Goal: Task Accomplishment & Management: Manage account settings

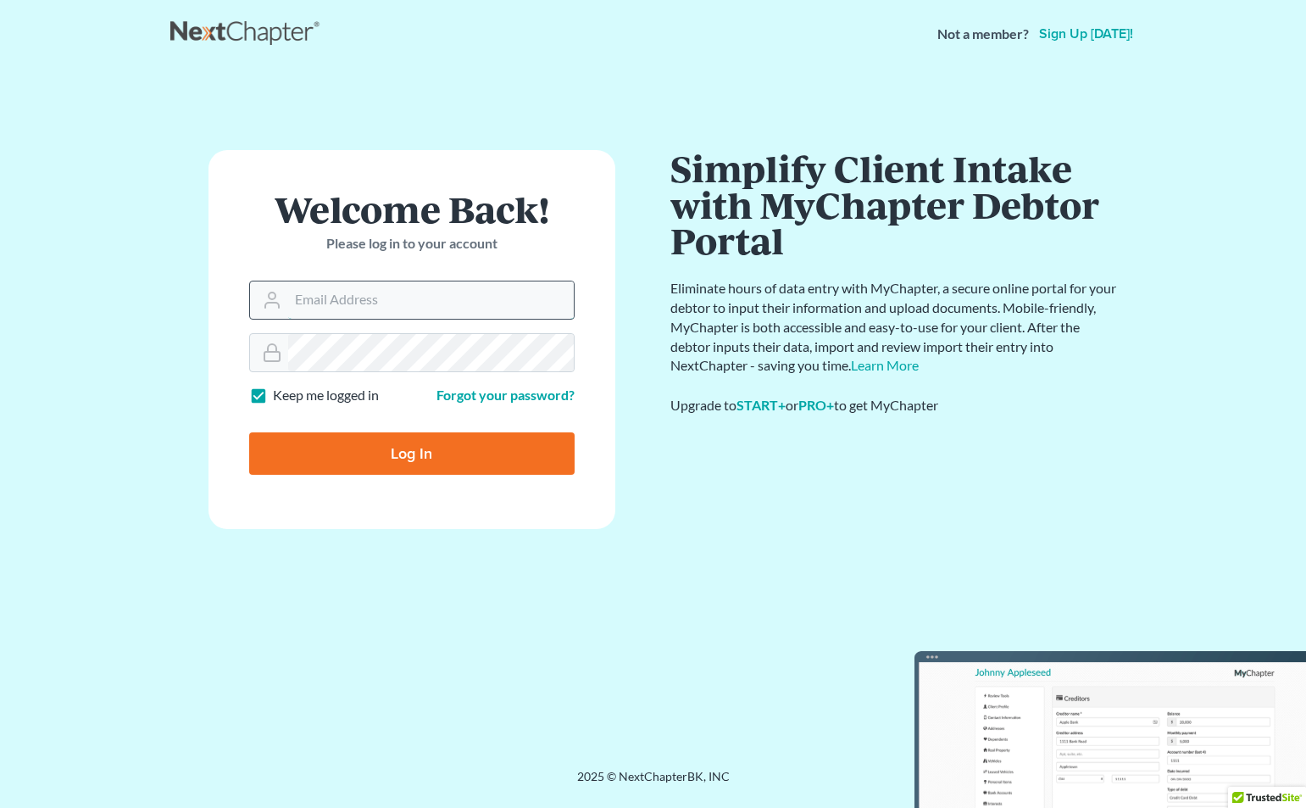
click at [341, 300] on input "Email Address" at bounding box center [431, 299] width 286 height 37
type input "[EMAIL_ADDRESS][DOMAIN_NAME]"
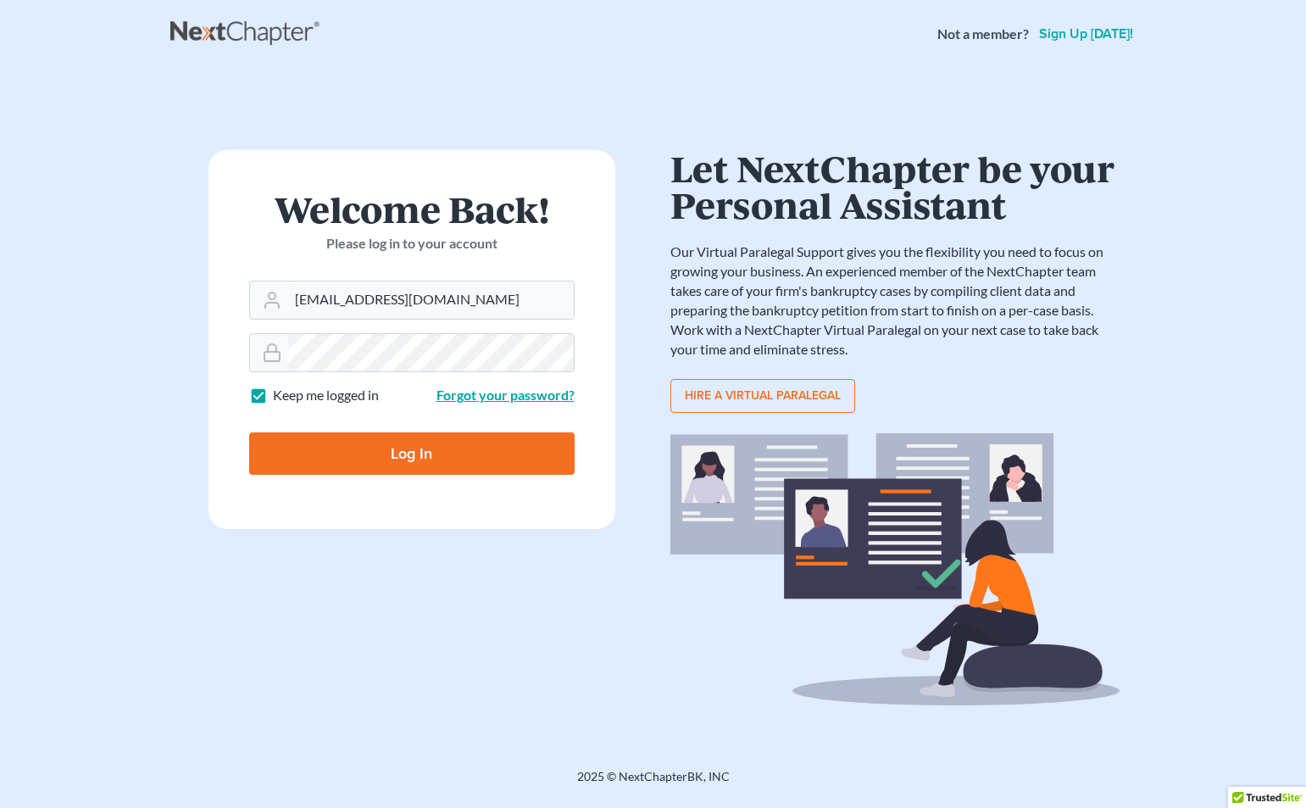
click at [479, 394] on link "Forgot your password?" at bounding box center [506, 395] width 138 height 16
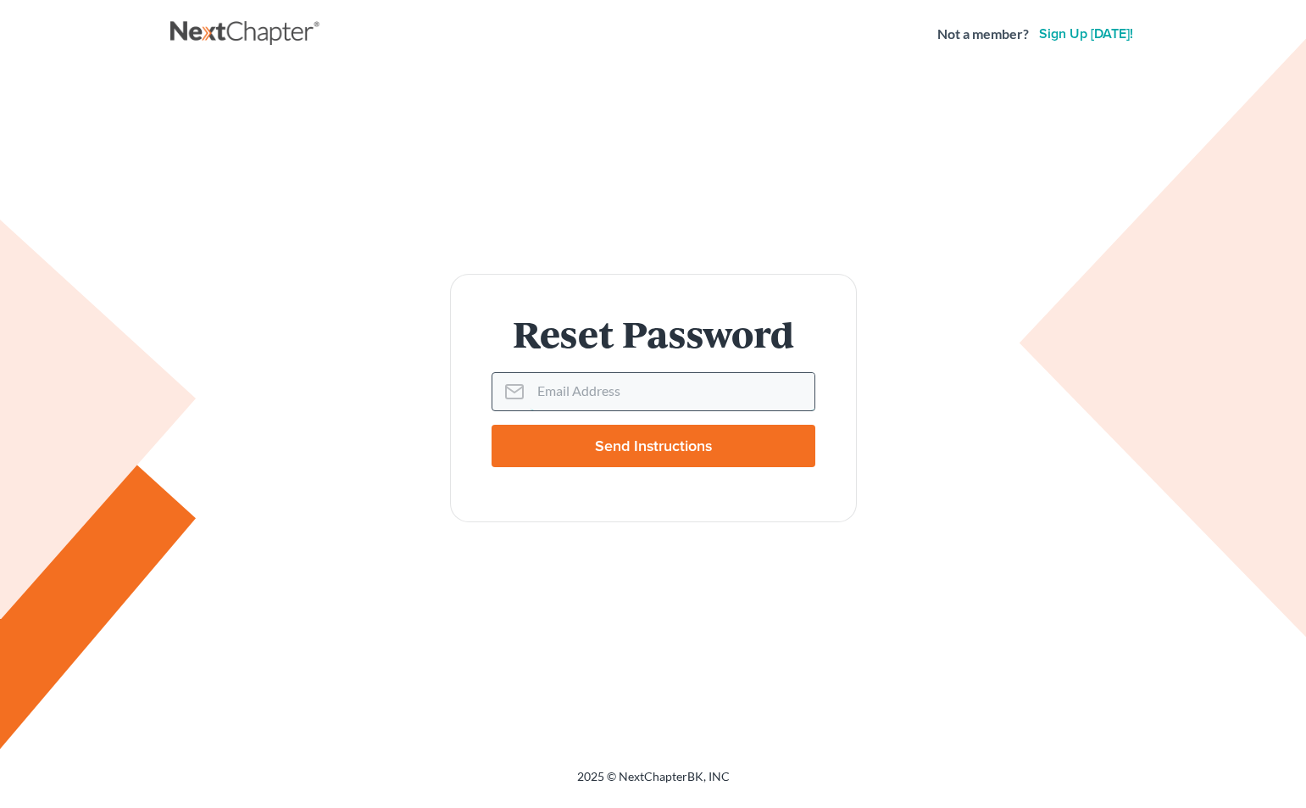
click at [543, 390] on input "Email Address" at bounding box center [673, 391] width 284 height 37
type input "56sooner@gmail"
click at [577, 440] on input "Send Instructions" at bounding box center [654, 446] width 324 height 42
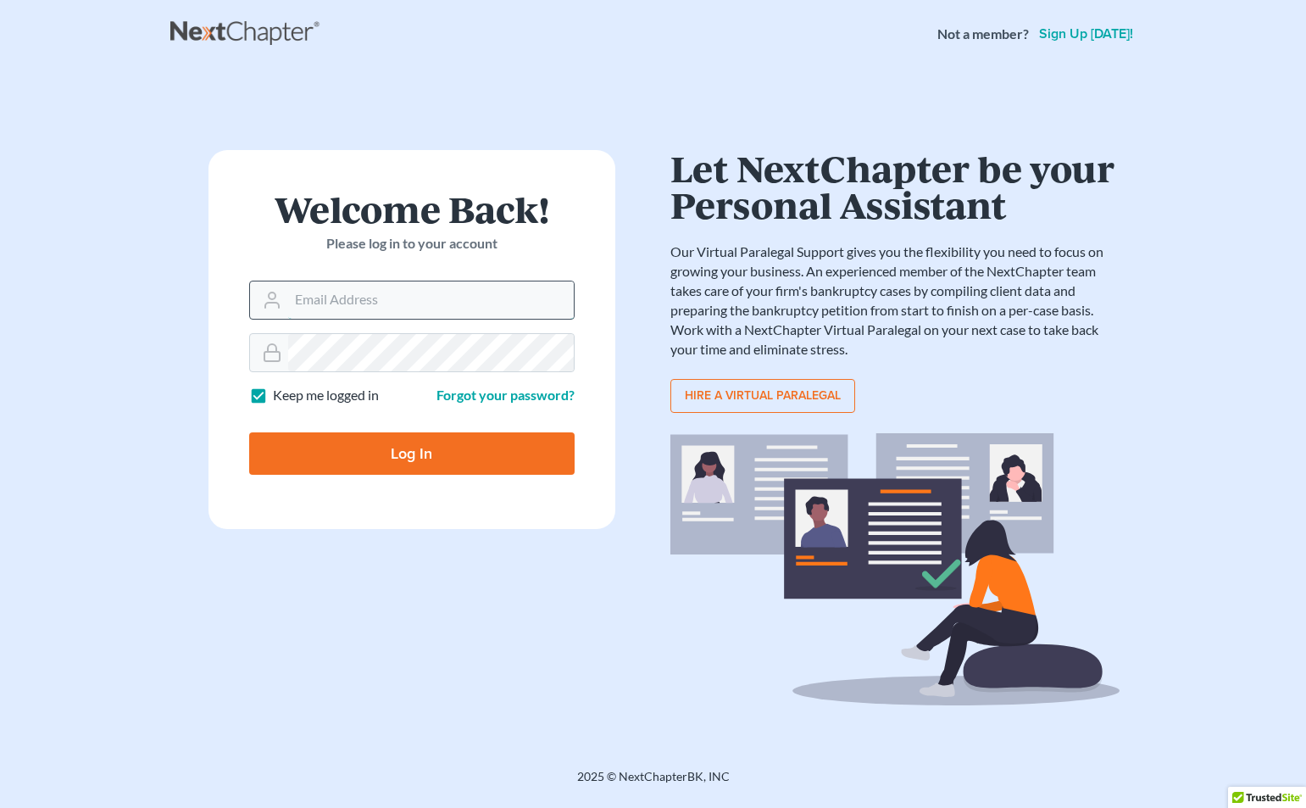
click at [352, 296] on input "Email Address" at bounding box center [431, 299] width 286 height 37
type input "[EMAIL_ADDRESS][DOMAIN_NAME]"
click at [486, 397] on link "Forgot your password?" at bounding box center [506, 395] width 138 height 16
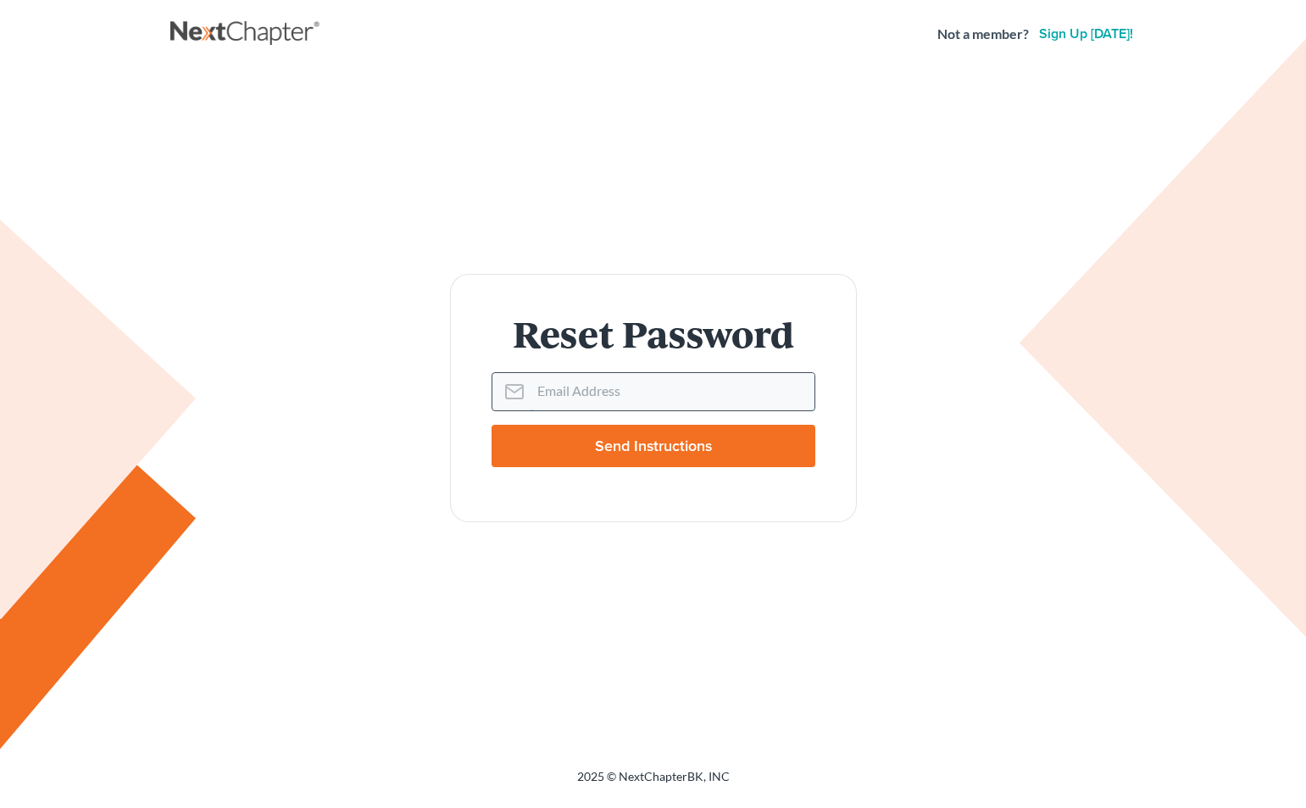
click at [551, 385] on input "Email Address" at bounding box center [673, 391] width 284 height 37
type input "56sooner@gmail"
click at [633, 439] on input "Send Instructions" at bounding box center [654, 446] width 324 height 42
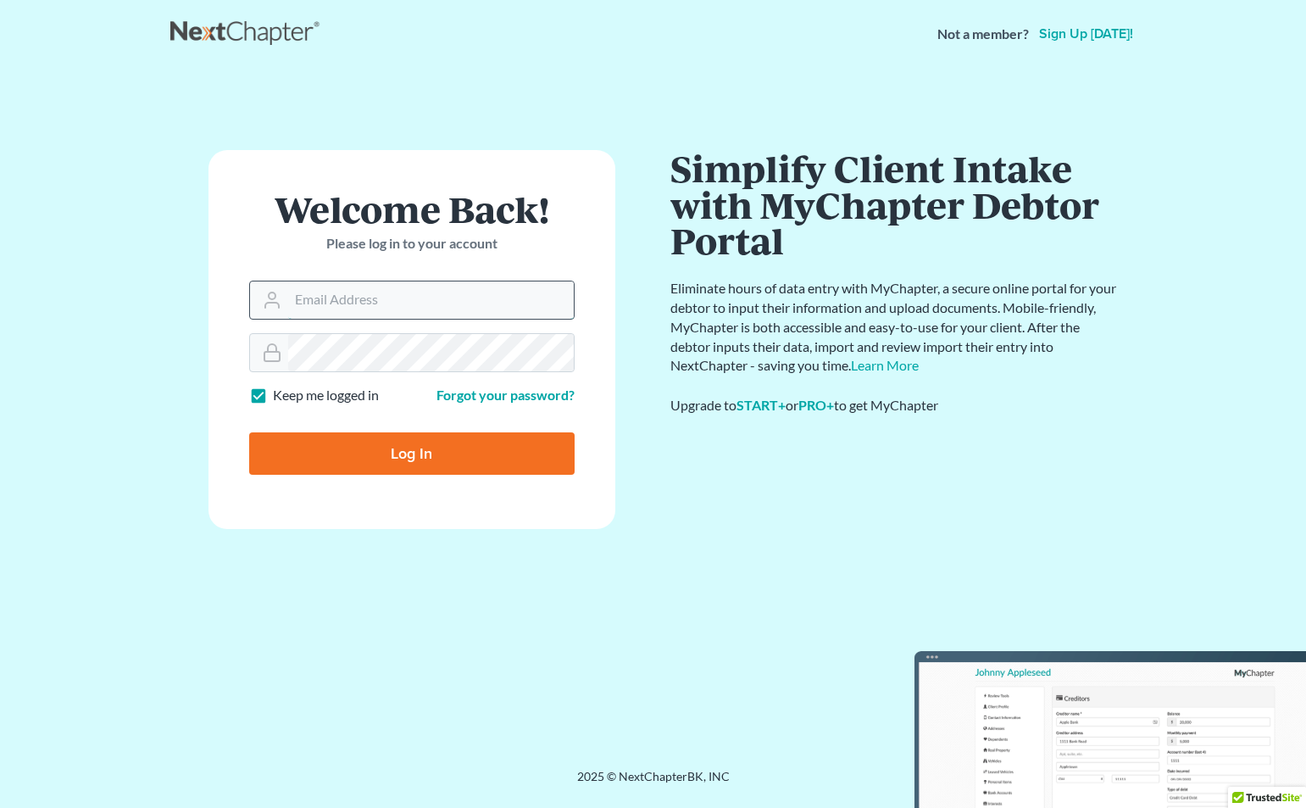
click at [408, 302] on input "Email Address" at bounding box center [431, 299] width 286 height 37
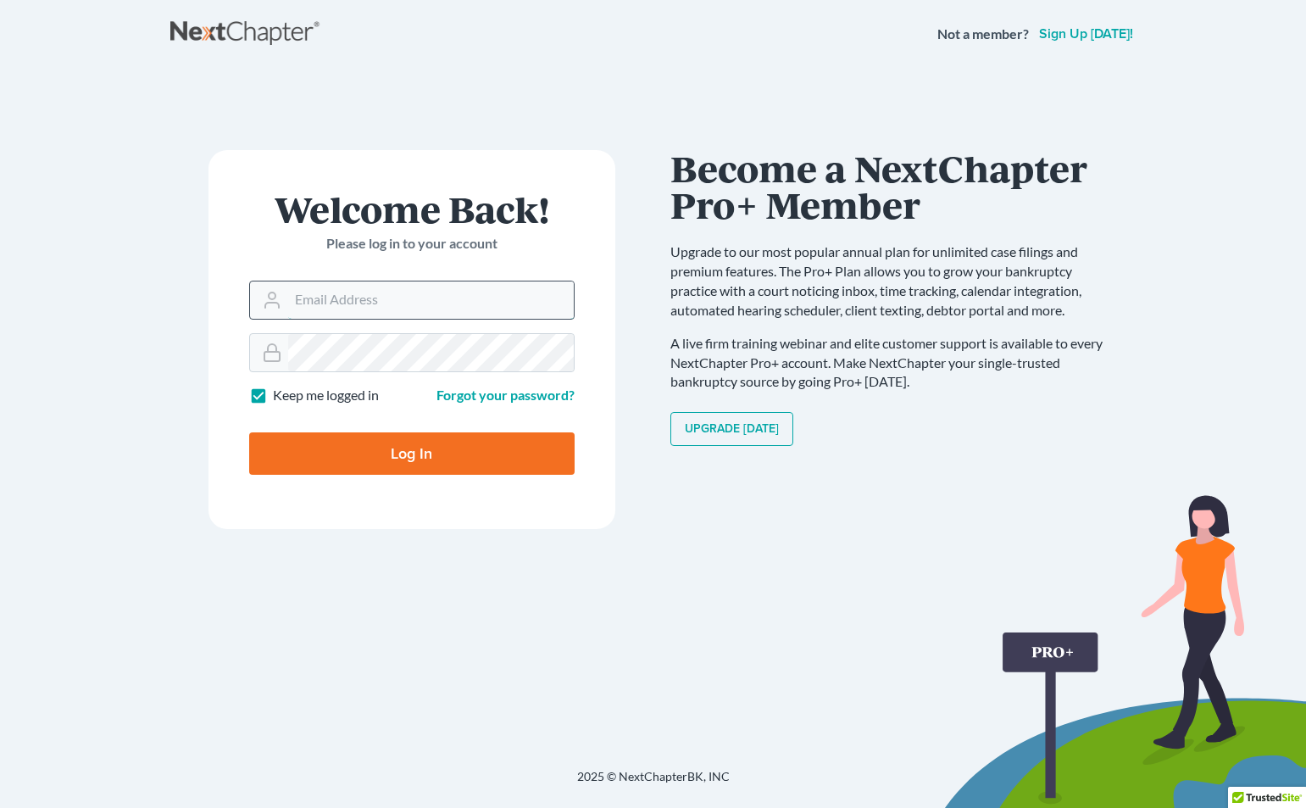
type input "56sooner@gmail.com"
click at [273, 394] on label "Keep me logged in" at bounding box center [326, 395] width 106 height 19
click at [280, 394] on input "Keep me logged in" at bounding box center [285, 391] width 11 height 11
checkbox input "false"
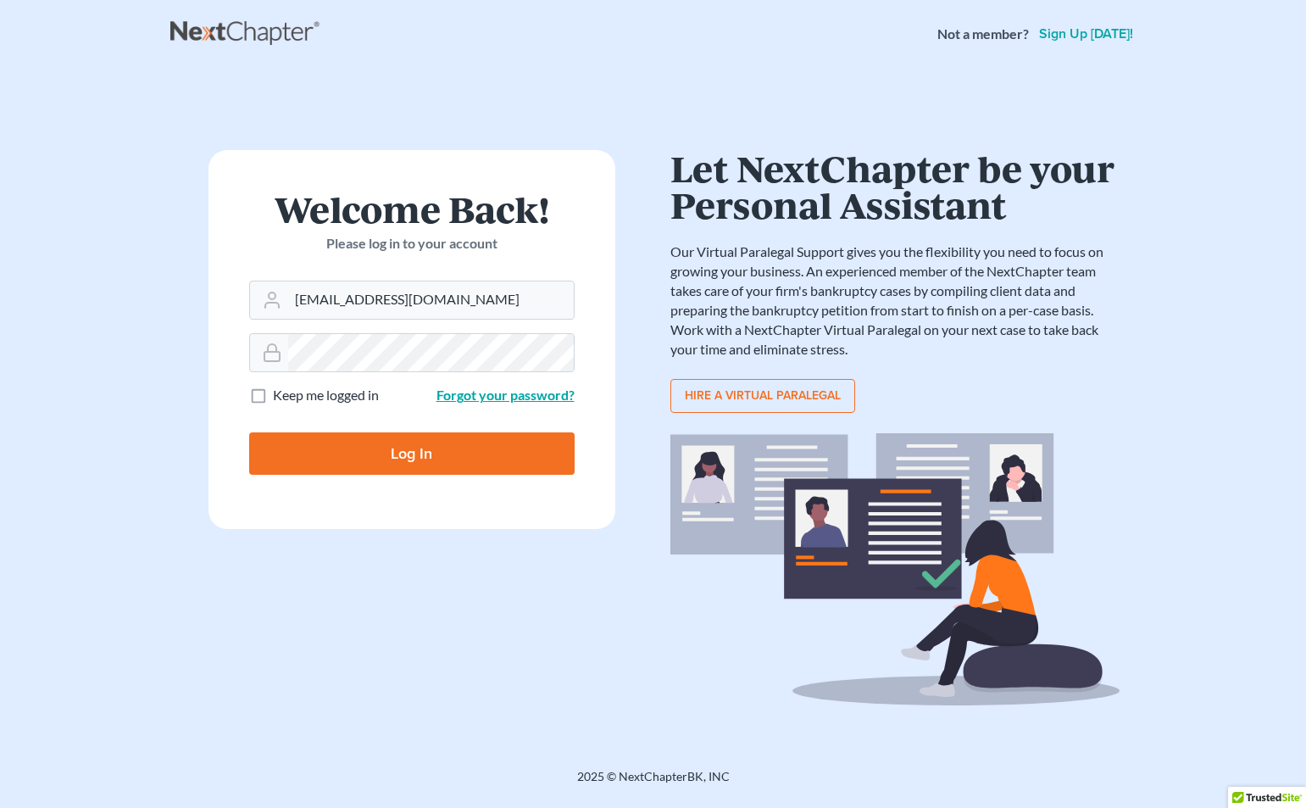
click at [463, 393] on link "Forgot your password?" at bounding box center [506, 395] width 138 height 16
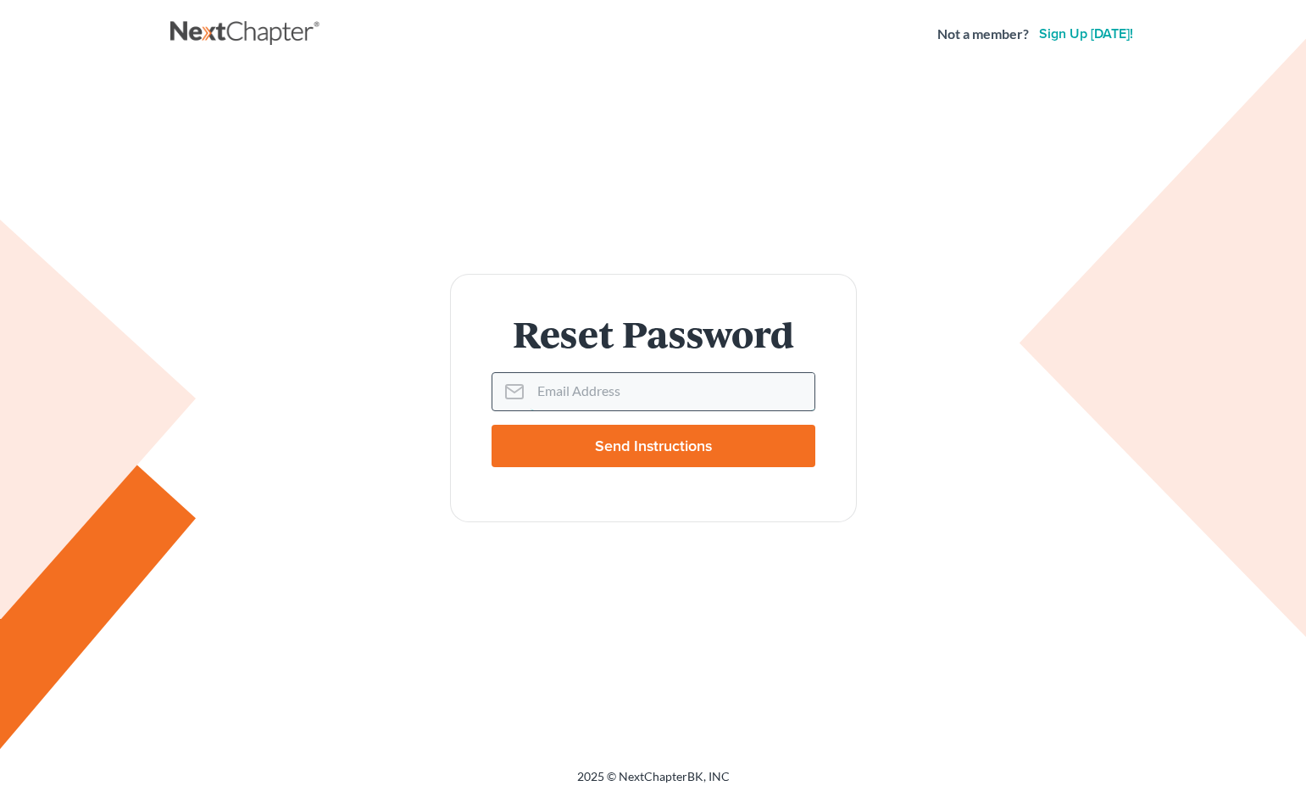
click at [564, 389] on input "Email Address" at bounding box center [673, 391] width 284 height 37
type input "[EMAIL_ADDRESS]"
click at [601, 440] on input "Send Instructions" at bounding box center [654, 446] width 324 height 42
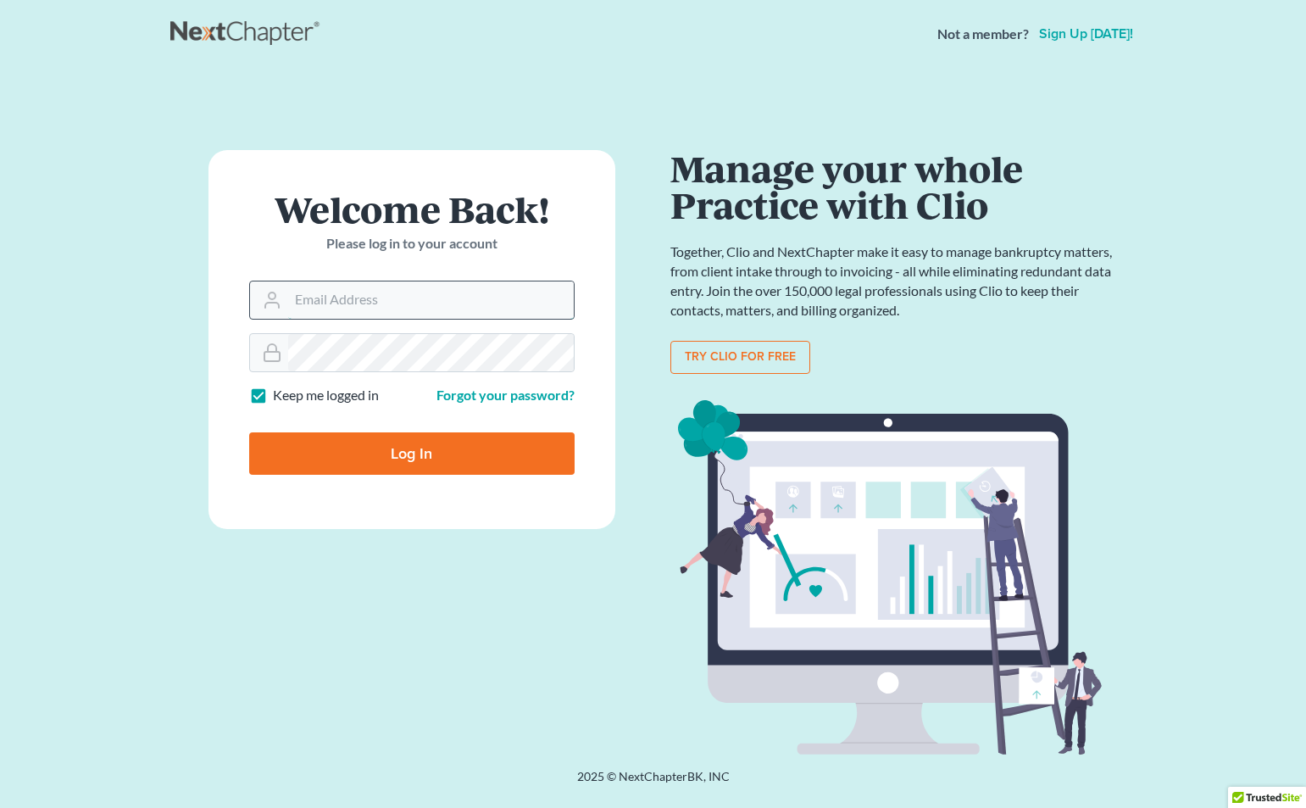
click at [316, 304] on input "Email Address" at bounding box center [431, 299] width 286 height 37
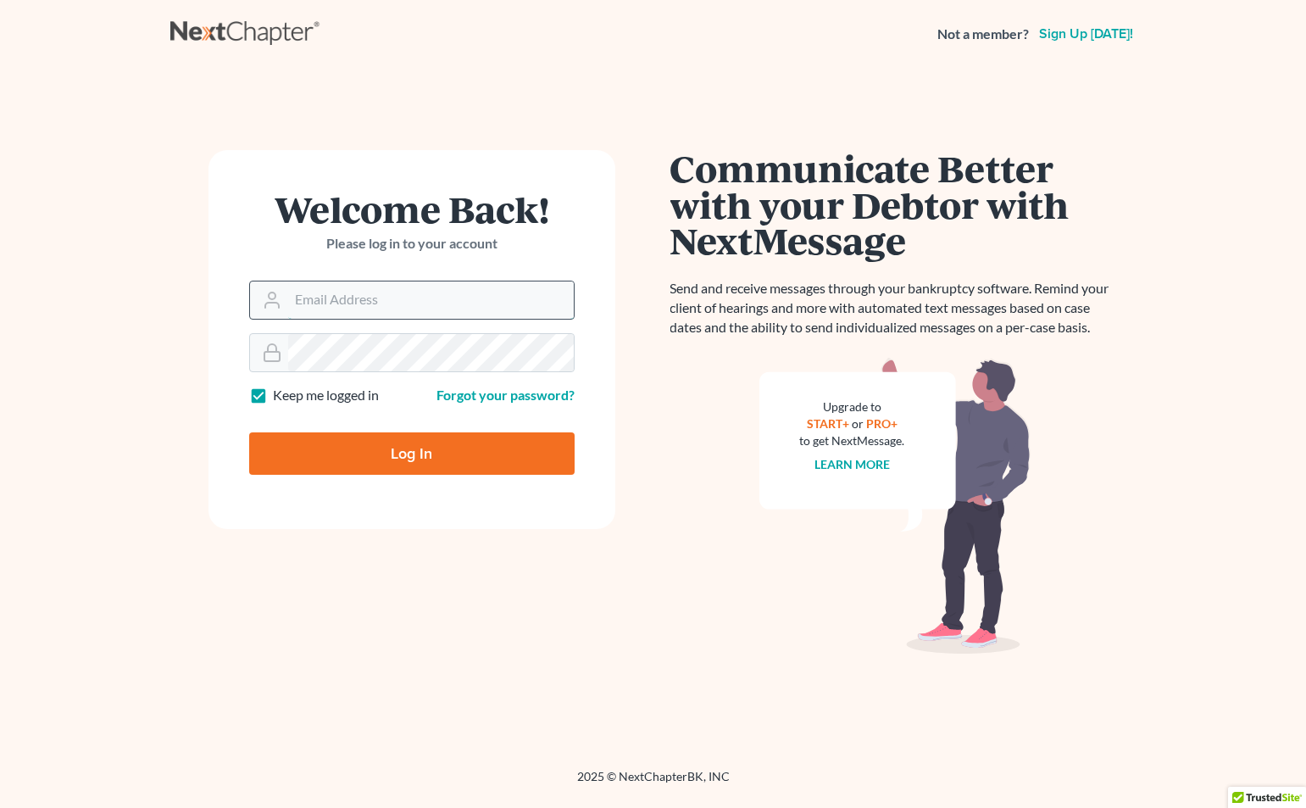
click at [365, 298] on input "Email Address" at bounding box center [431, 299] width 286 height 37
type input "[EMAIL_ADDRESS][DOMAIN_NAME]"
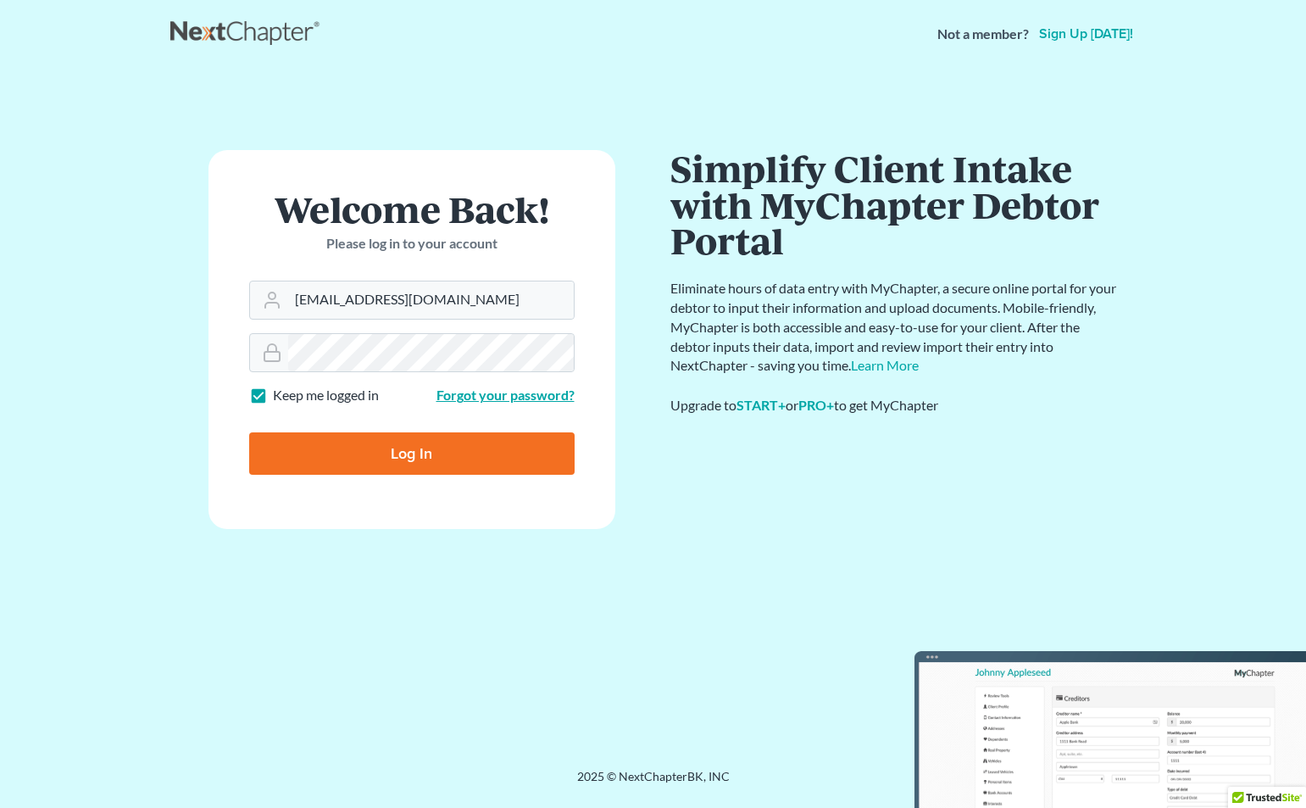
click at [494, 399] on link "Forgot your password?" at bounding box center [506, 395] width 138 height 16
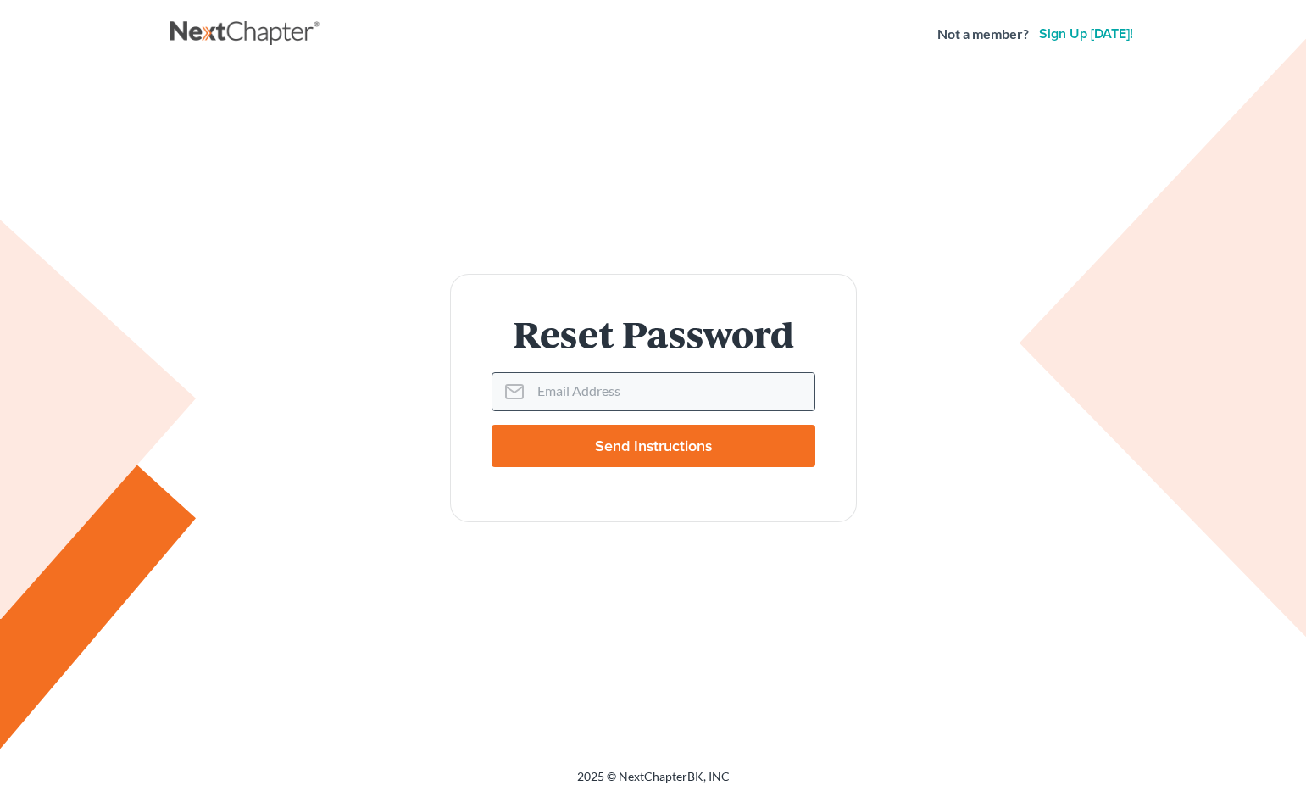
click at [547, 391] on input "Email Address" at bounding box center [673, 391] width 284 height 37
type input "56sooner@gmail"
click at [661, 441] on input "Send Instructions" at bounding box center [654, 446] width 324 height 42
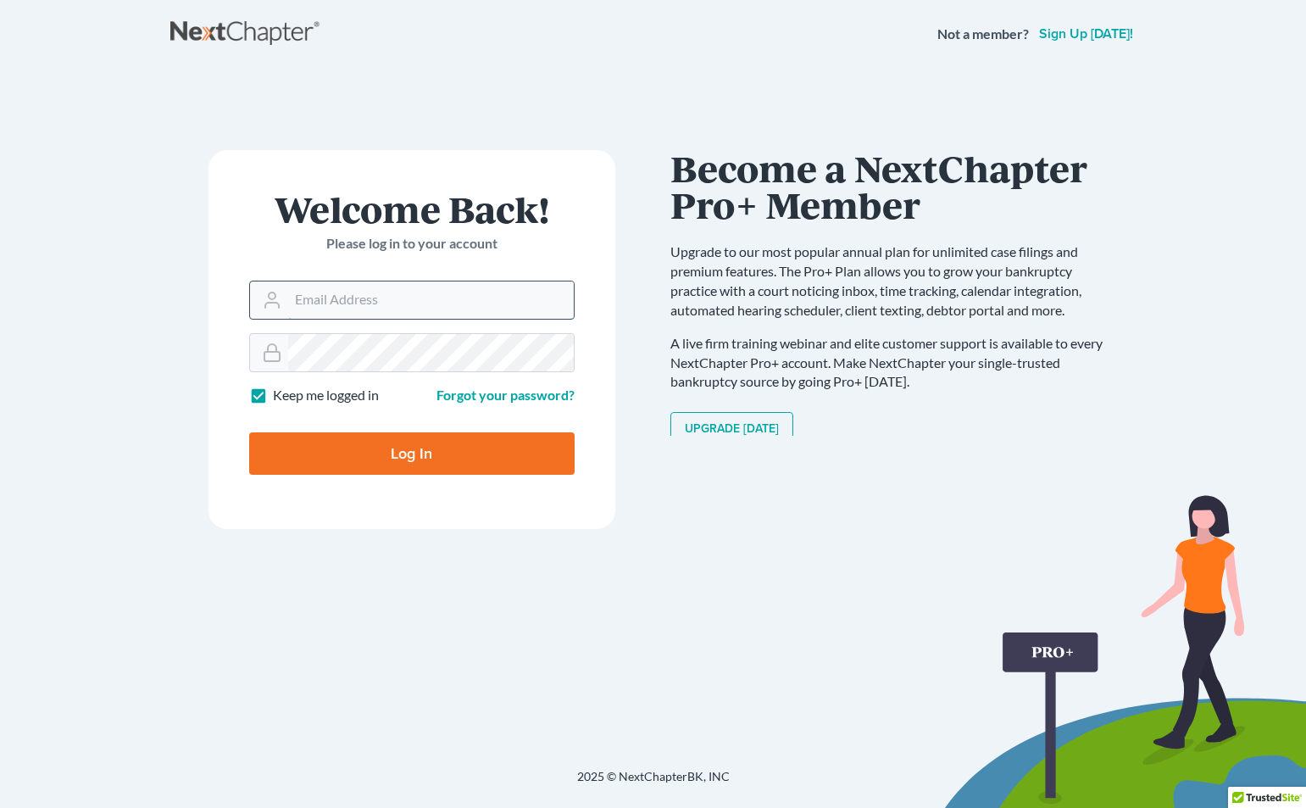
click at [352, 301] on input "Email Address" at bounding box center [431, 299] width 286 height 37
type input "56sooner@gmail.com"
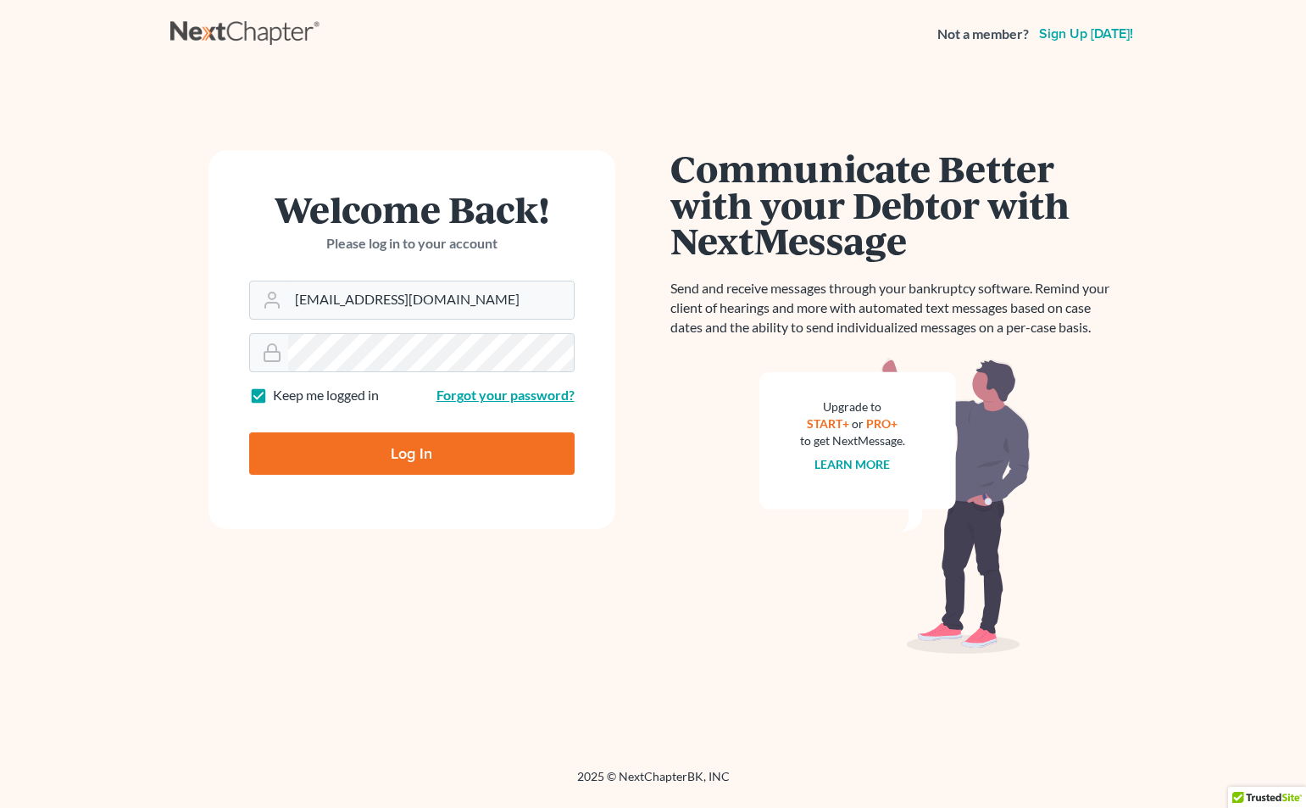
click at [471, 391] on link "Forgot your password?" at bounding box center [506, 395] width 138 height 16
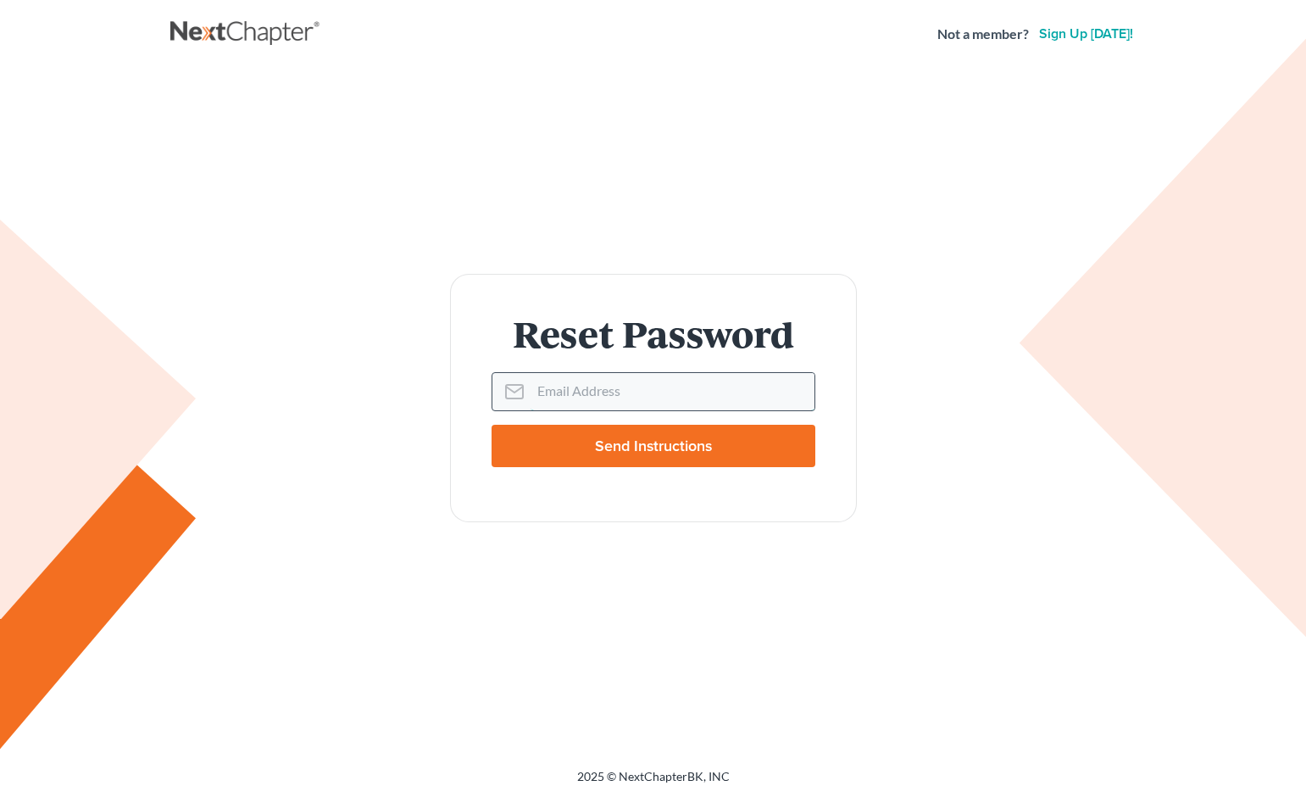
click at [565, 390] on input "Email Address" at bounding box center [673, 391] width 284 height 37
type input "56sooner@gmail"
click at [659, 439] on input "Send Instructions" at bounding box center [654, 446] width 324 height 42
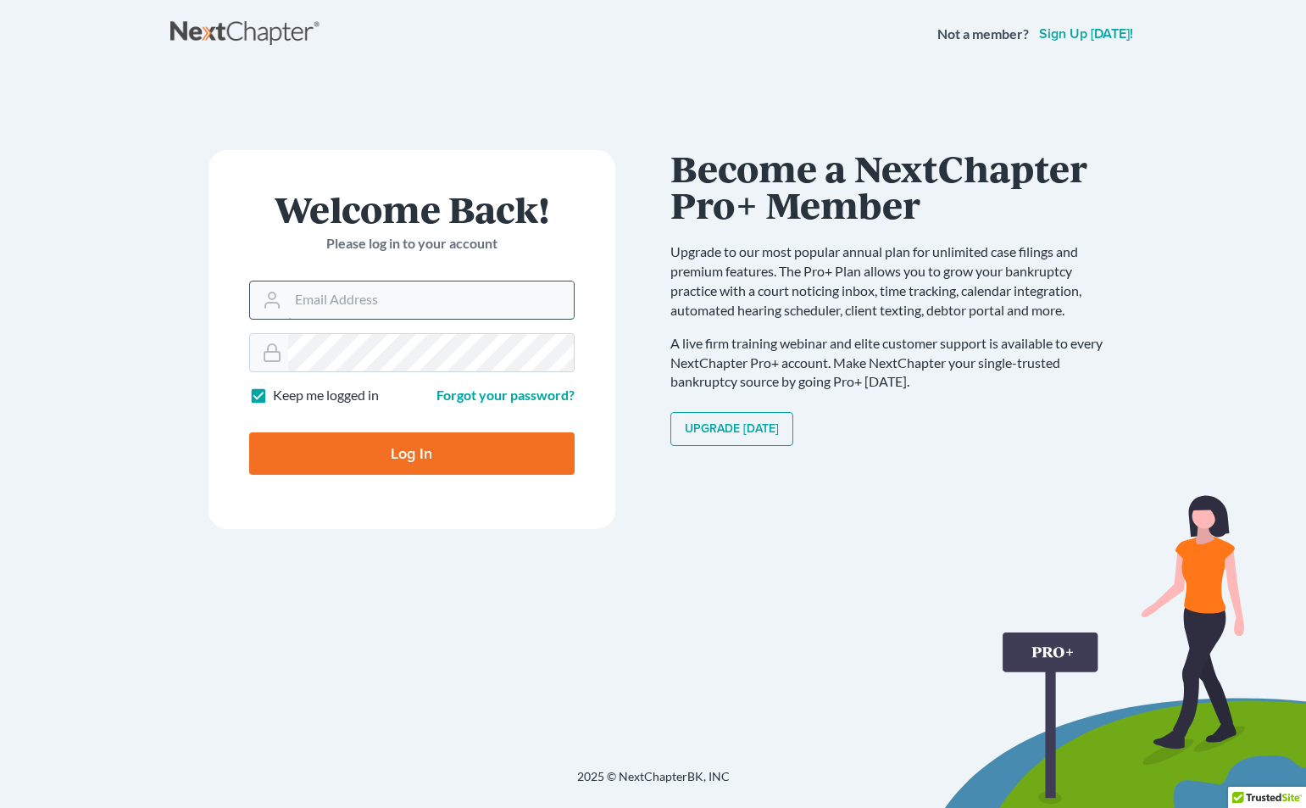
click at [323, 290] on input "Email Address" at bounding box center [431, 299] width 286 height 37
type input "[EMAIL_ADDRESS][DOMAIN_NAME]"
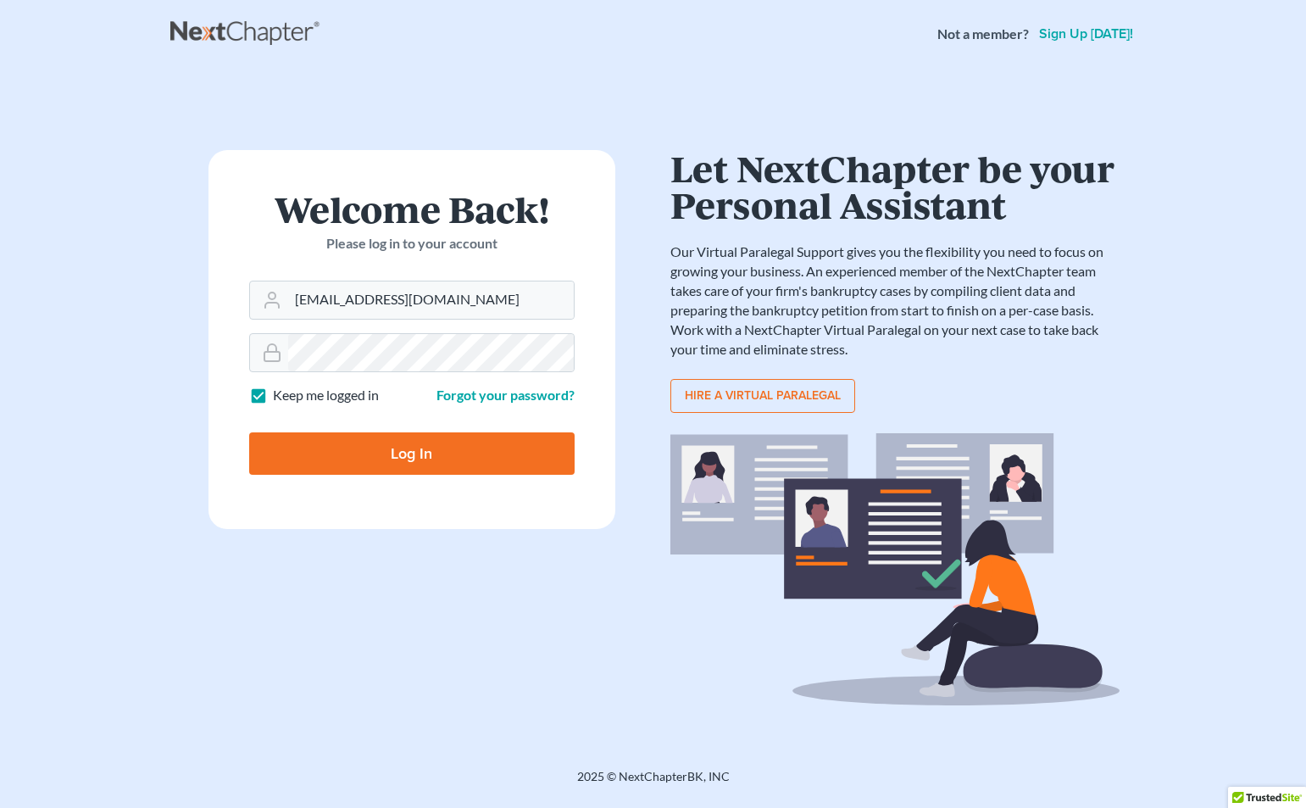
click at [320, 443] on input "Log In" at bounding box center [412, 453] width 326 height 42
type input "Thinking..."
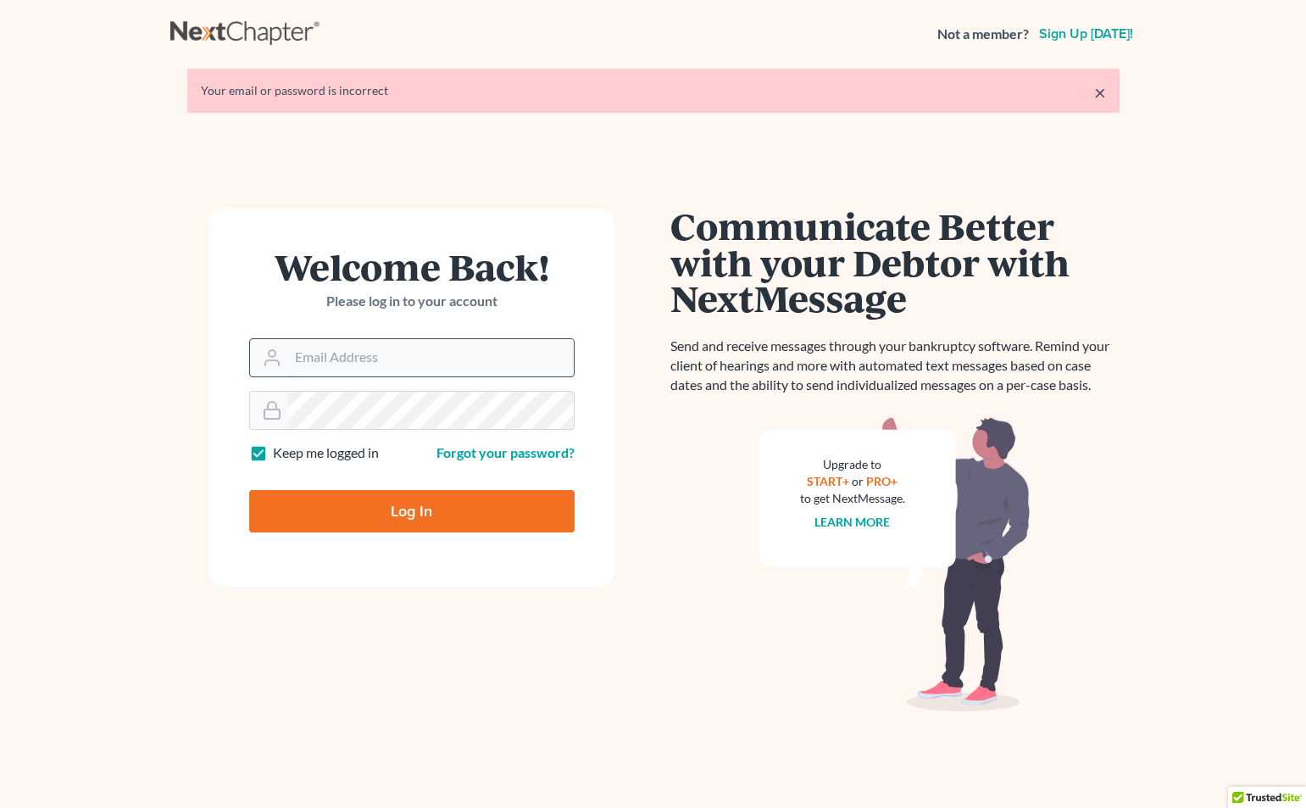
click at [334, 364] on input "Email Address" at bounding box center [431, 357] width 286 height 37
type input "[EMAIL_ADDRESS][DOMAIN_NAME]"
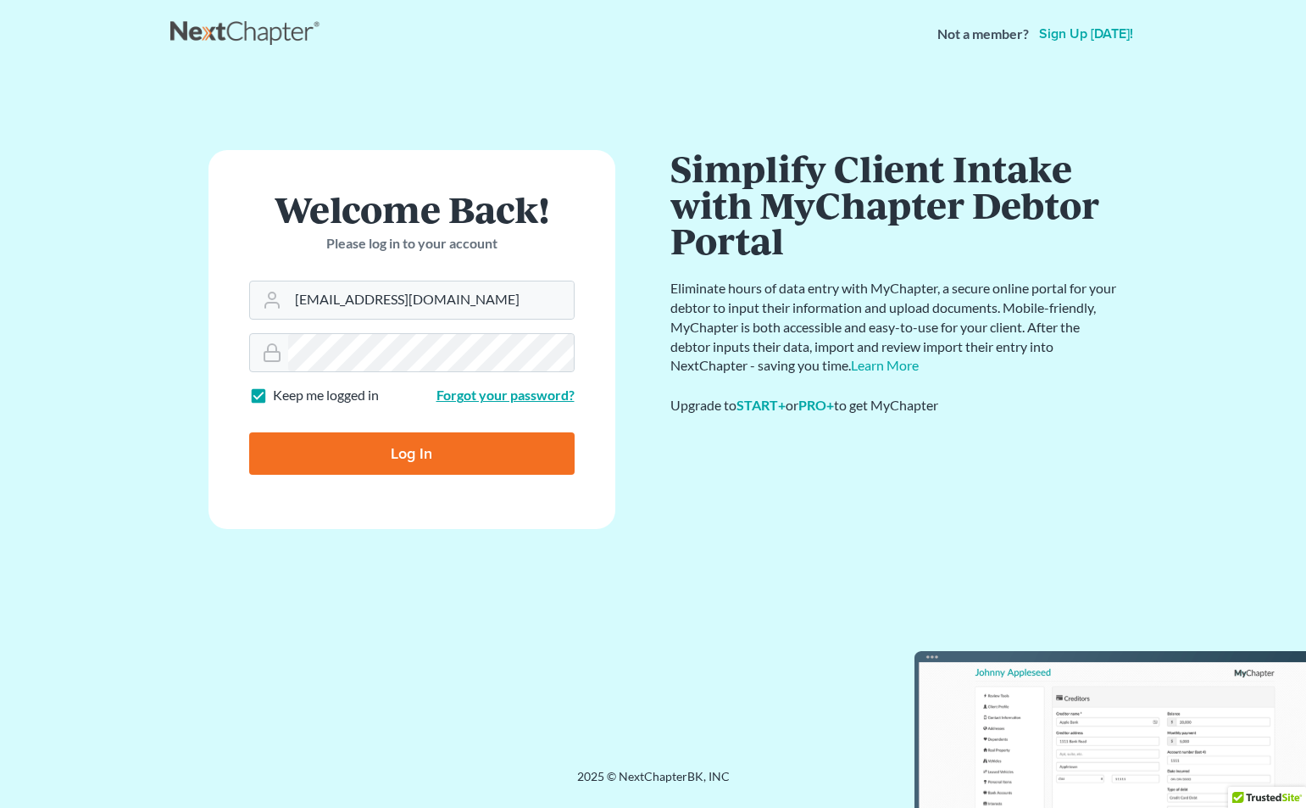
click at [485, 398] on link "Forgot your password?" at bounding box center [506, 395] width 138 height 16
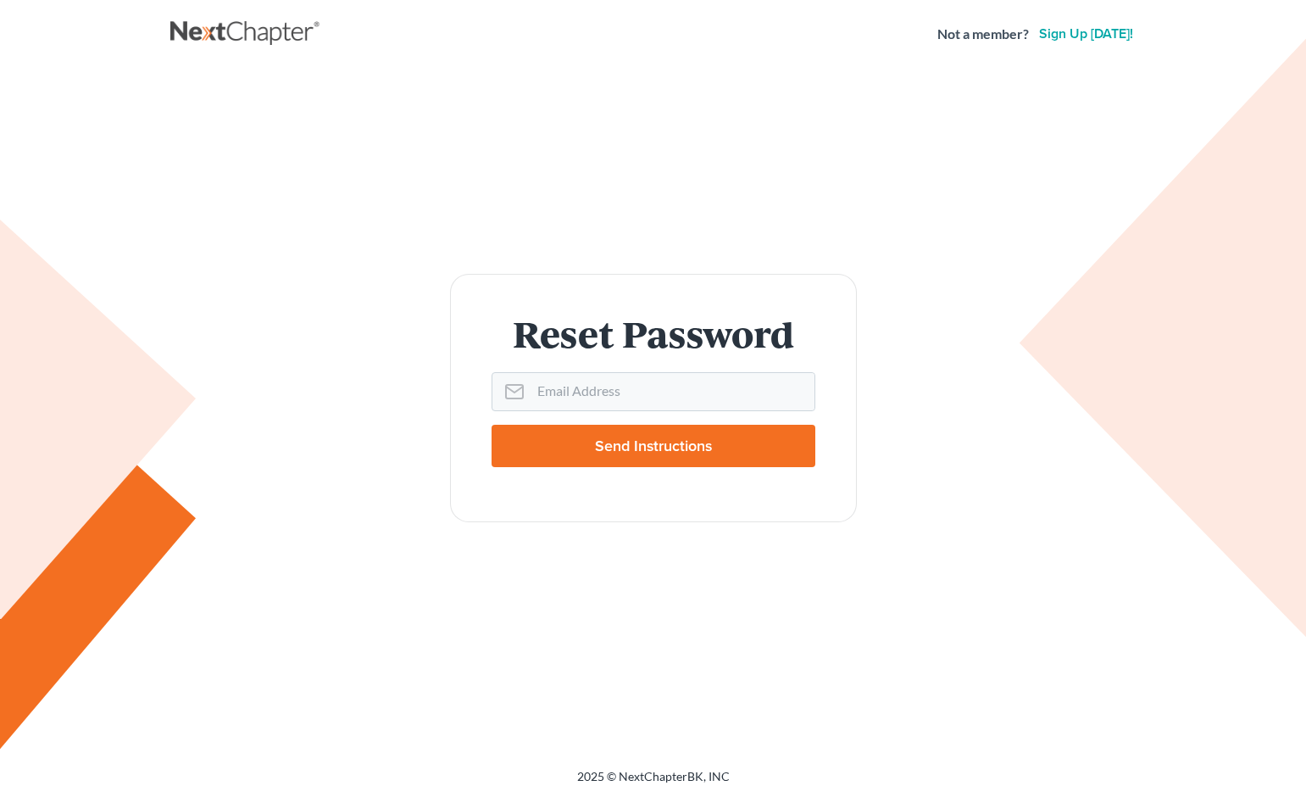
click at [588, 450] on input "Send Instructions" at bounding box center [654, 446] width 324 height 42
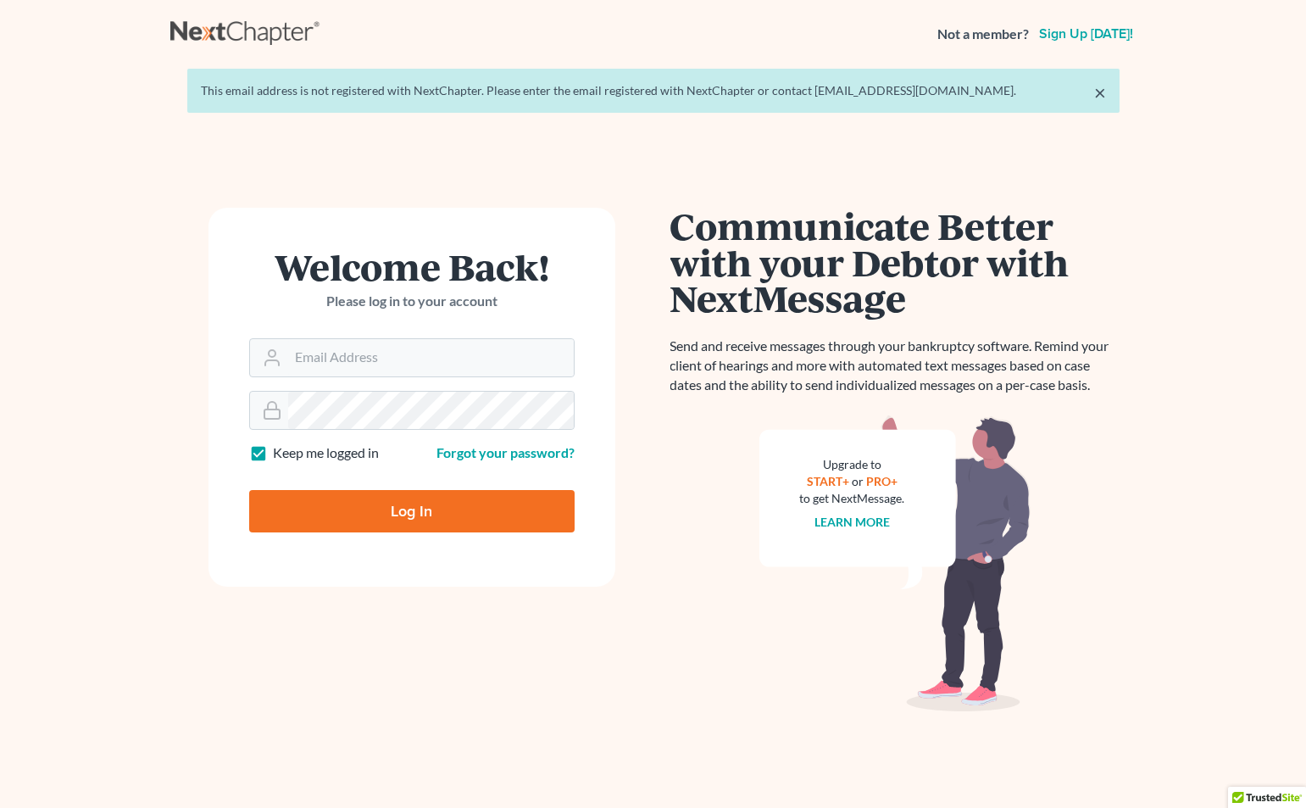
click at [571, 417] on div at bounding box center [412, 410] width 326 height 39
click at [328, 351] on input "Email Address" at bounding box center [431, 357] width 286 height 37
type input "56sooner@gmail.com"
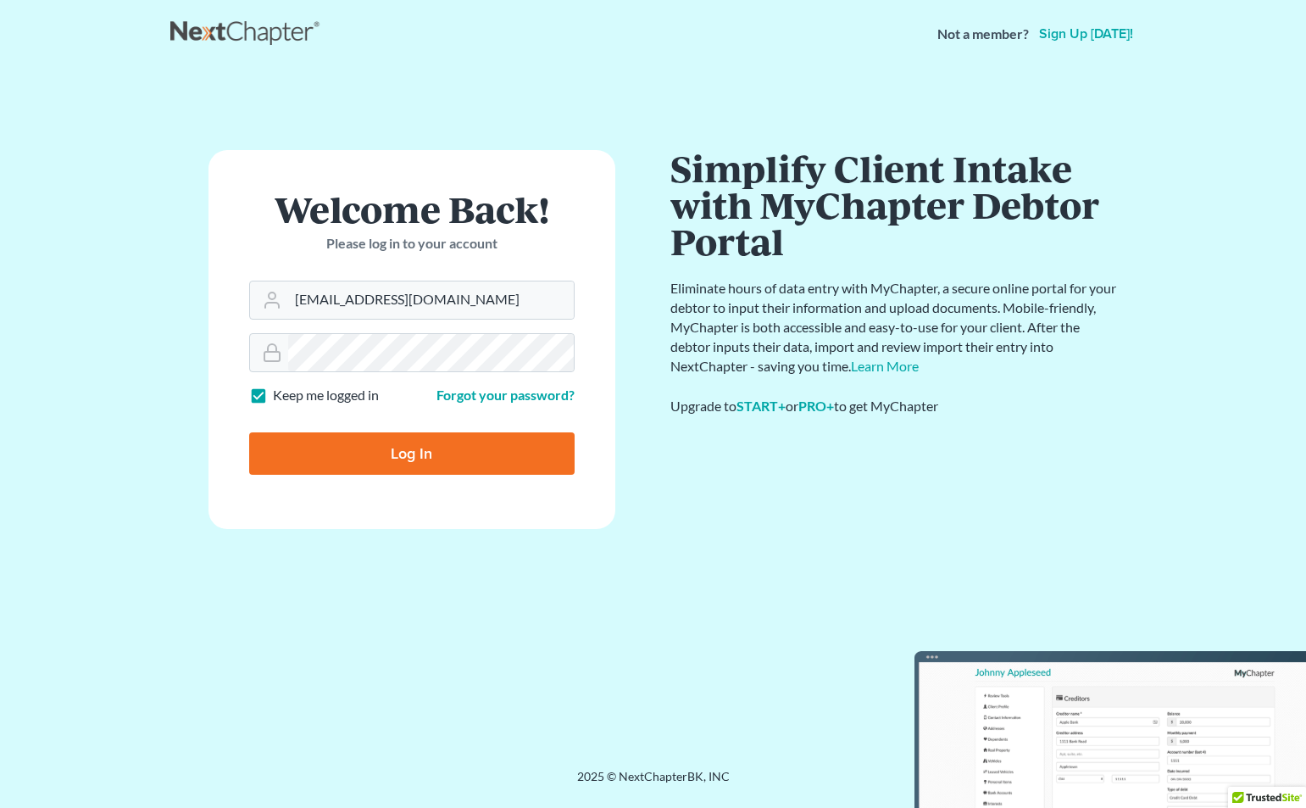
click at [499, 448] on input "Log In" at bounding box center [412, 453] width 326 height 42
type input "Thinking..."
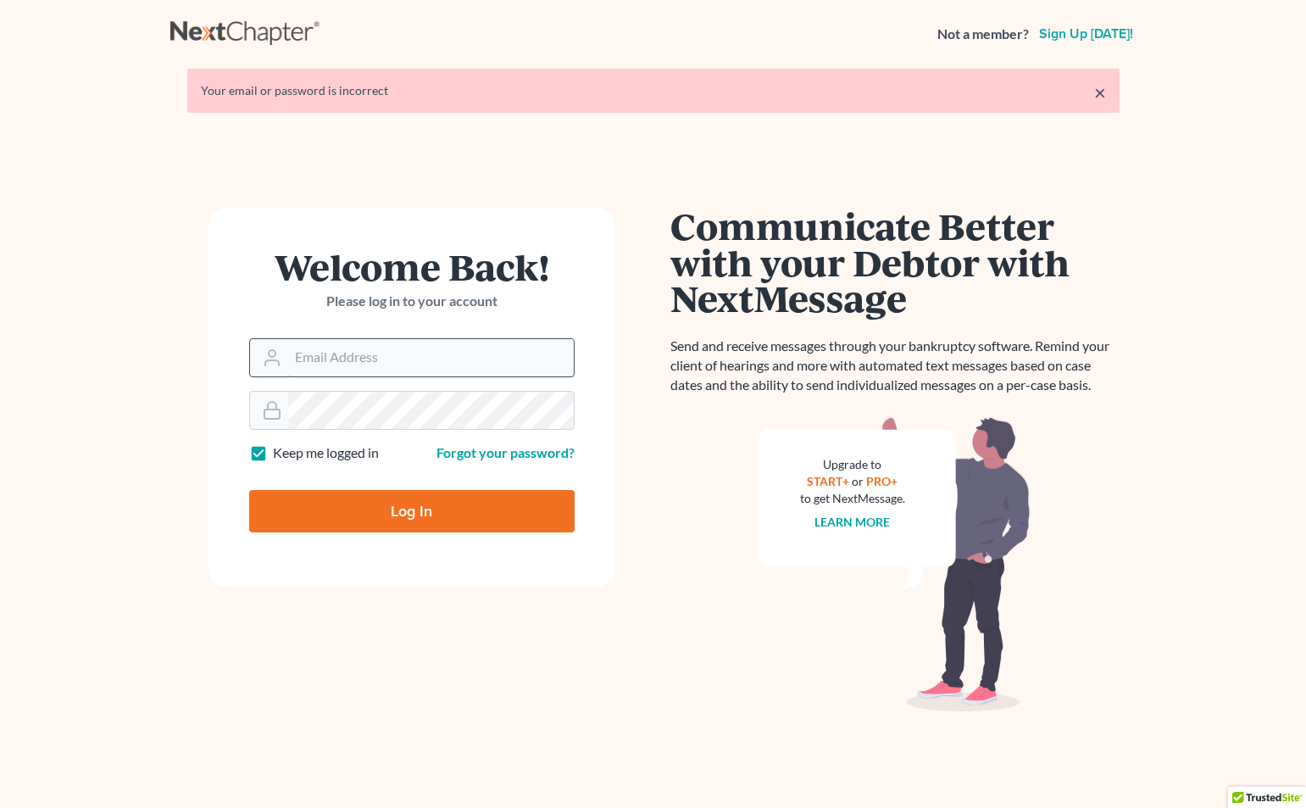
click at [362, 363] on input "Email Address" at bounding box center [431, 357] width 286 height 37
type input "[EMAIL_ADDRESS][DOMAIN_NAME]"
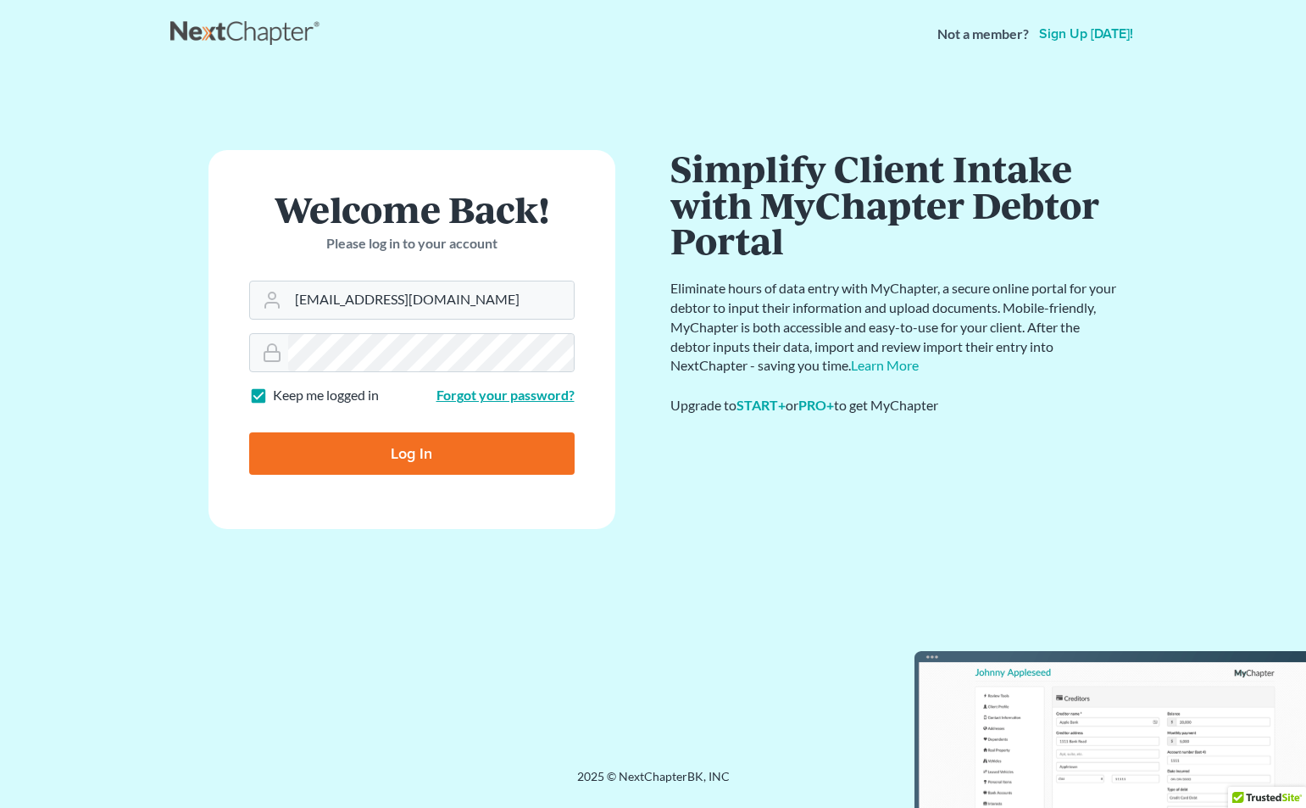
click at [473, 390] on link "Forgot your password?" at bounding box center [506, 395] width 138 height 16
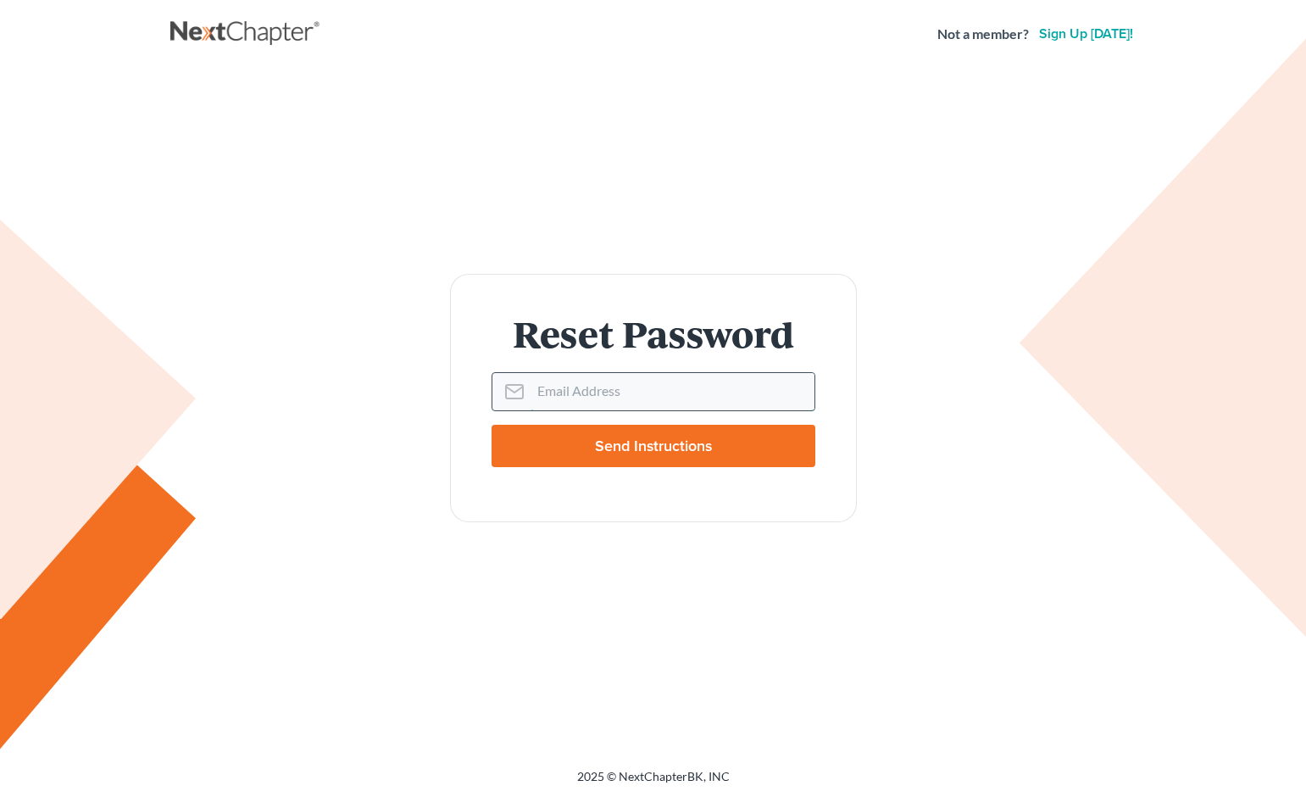
click at [566, 393] on input "Email Address" at bounding box center [673, 391] width 284 height 37
type input "[EMAIL_ADDRESS]"
click at [580, 441] on input "Send Instructions" at bounding box center [654, 446] width 324 height 42
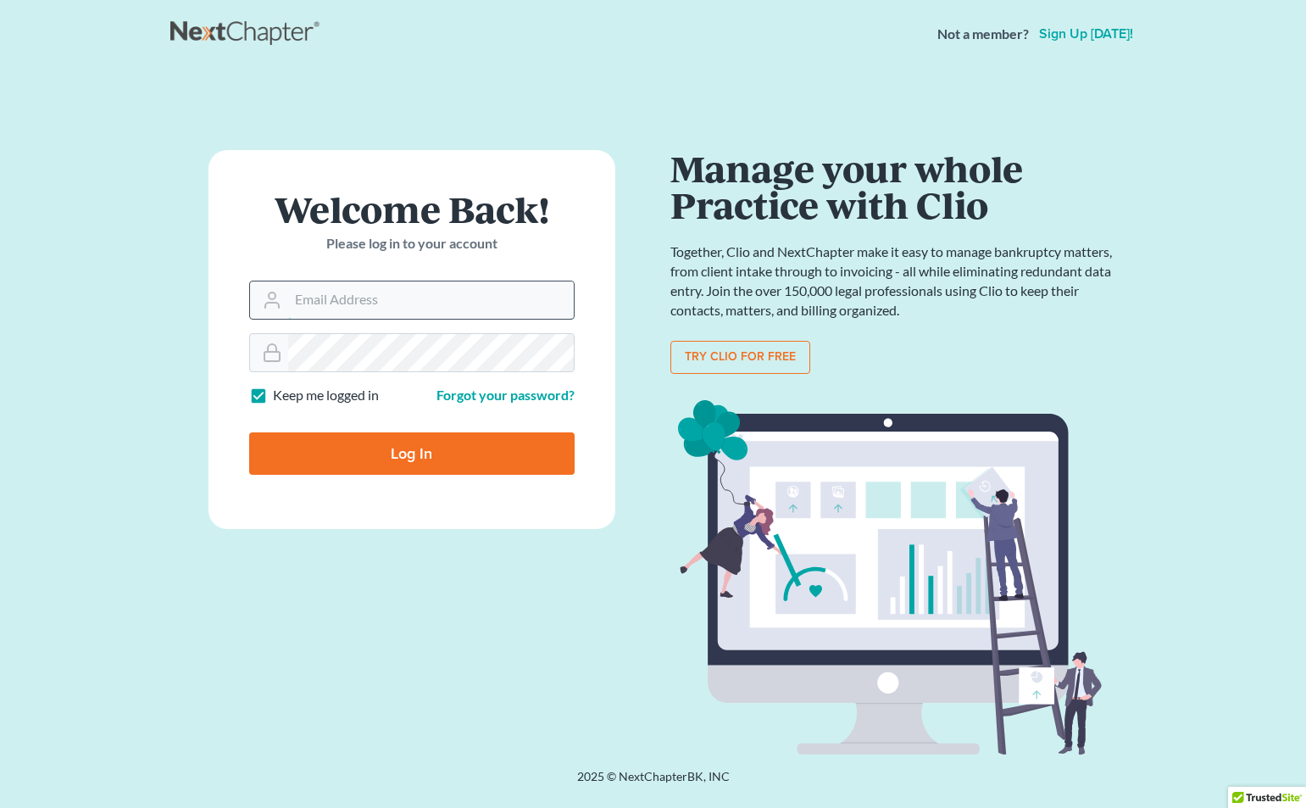
click at [344, 297] on input "Email Address" at bounding box center [431, 299] width 286 height 37
type input "[EMAIL_ADDRESS][DOMAIN_NAME]"
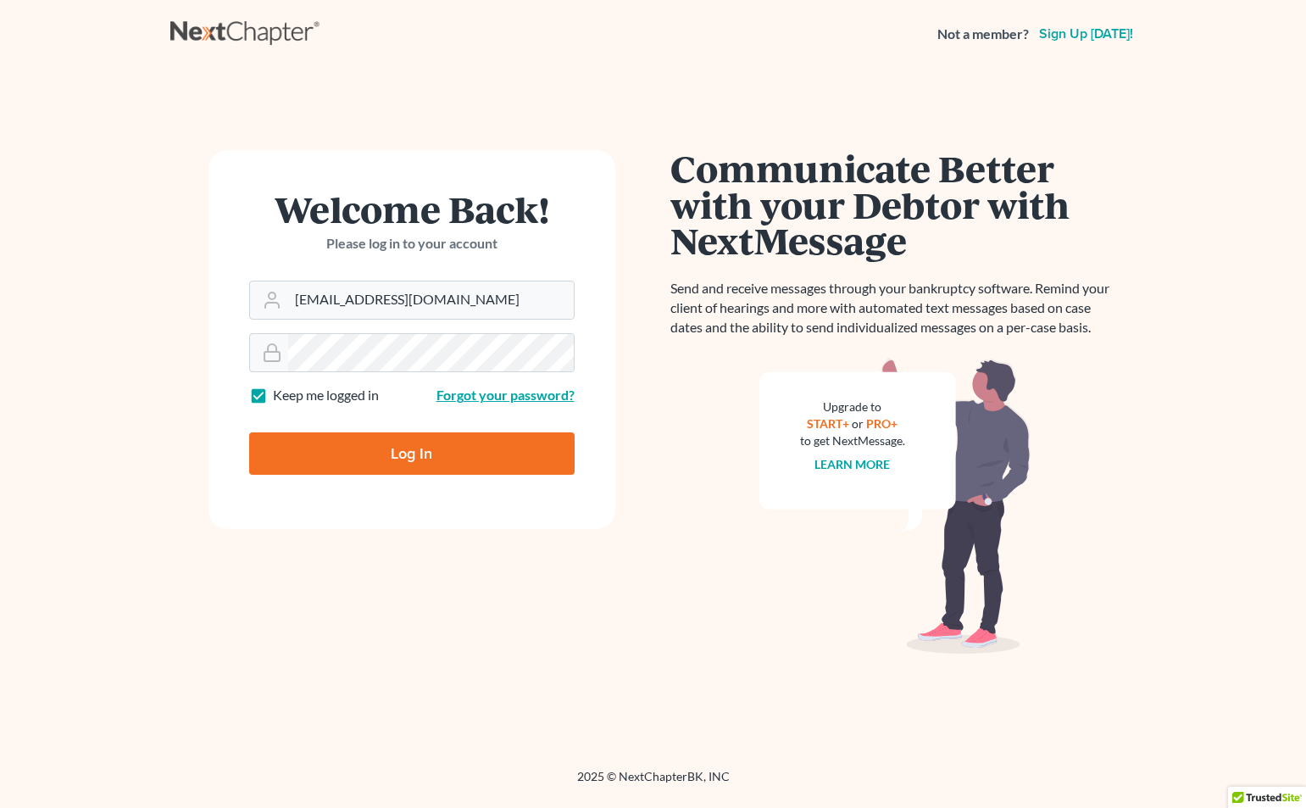
click at [467, 396] on link "Forgot your password?" at bounding box center [506, 395] width 138 height 16
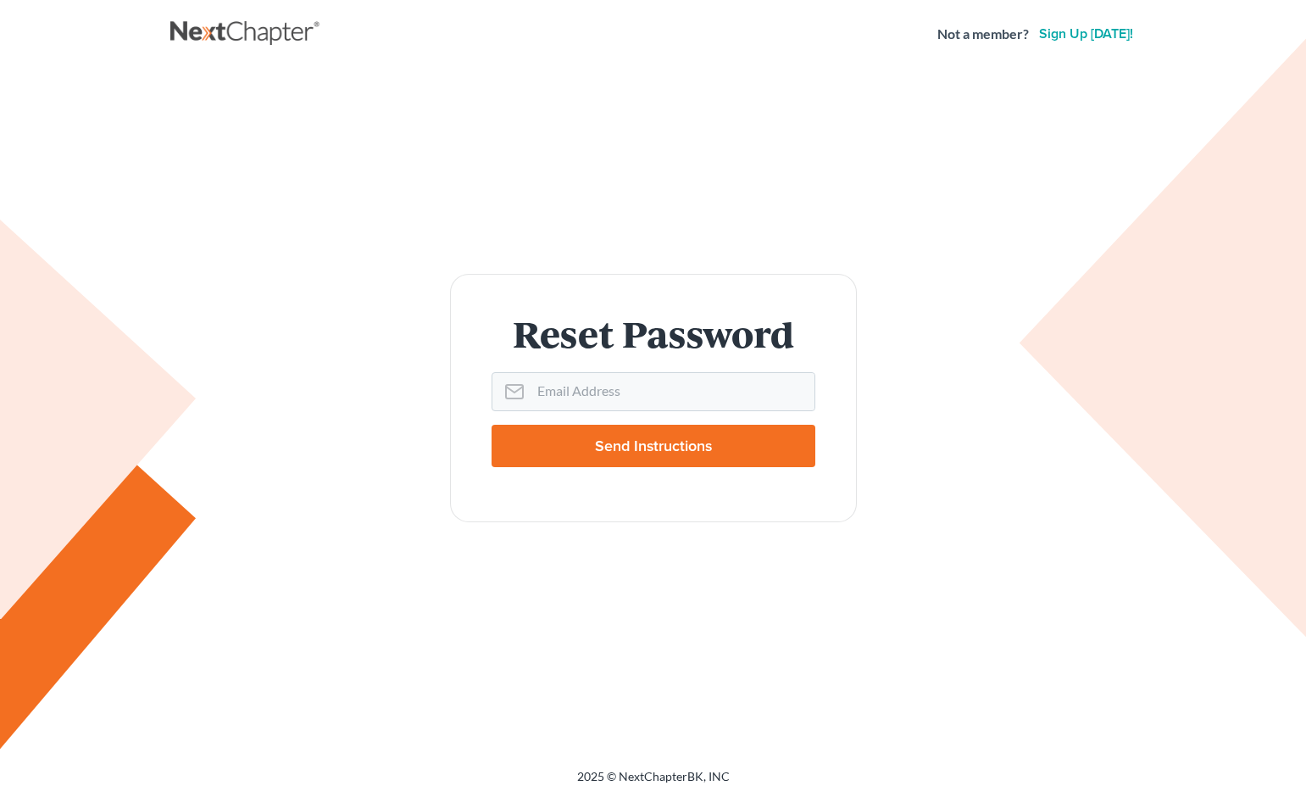
click at [460, 442] on form "Reset Password Email Address Send Instructions" at bounding box center [653, 398] width 407 height 248
click at [586, 396] on input "Email Address" at bounding box center [673, 391] width 284 height 37
type input "[EMAIL_ADDRESS]"
click at [654, 440] on input "Send Instructions" at bounding box center [654, 446] width 324 height 42
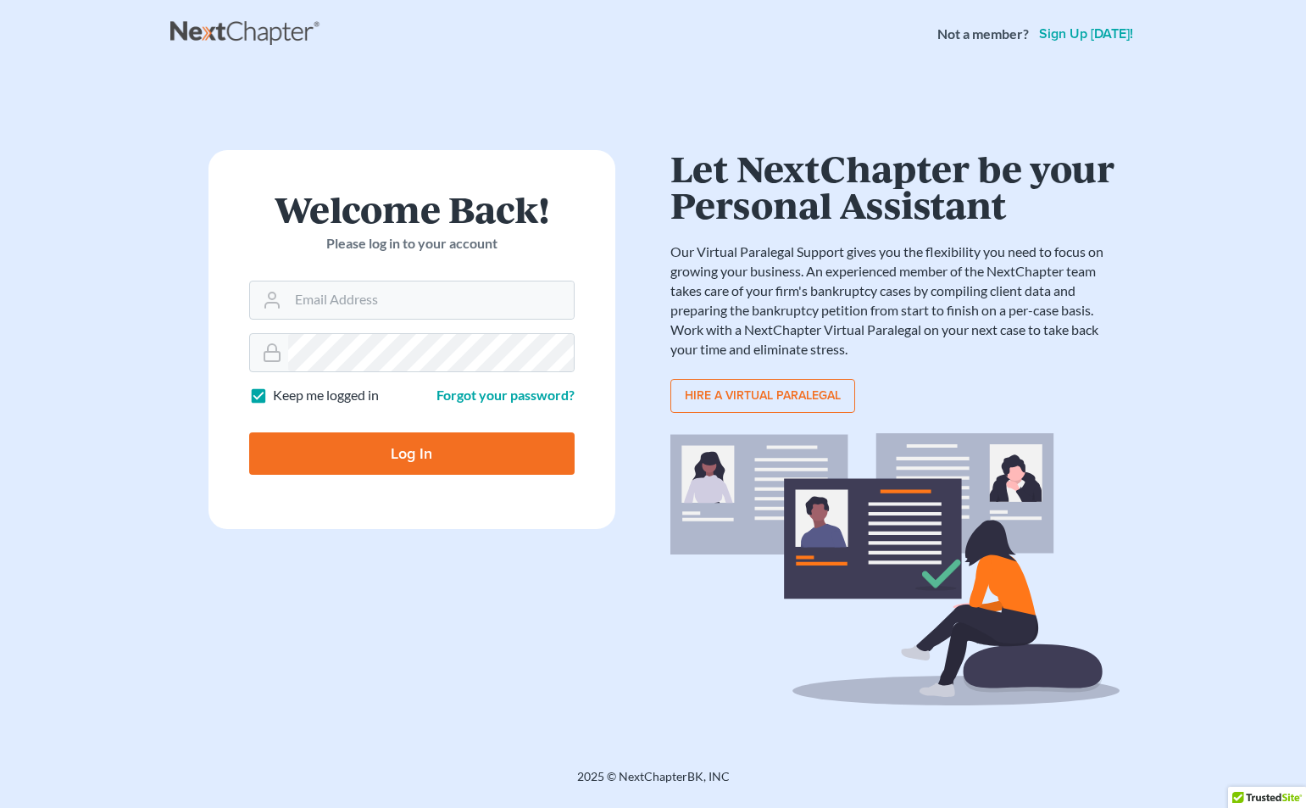
click at [407, 442] on input "Log In" at bounding box center [412, 453] width 326 height 42
type input "Thinking..."
